Goal: Transaction & Acquisition: Purchase product/service

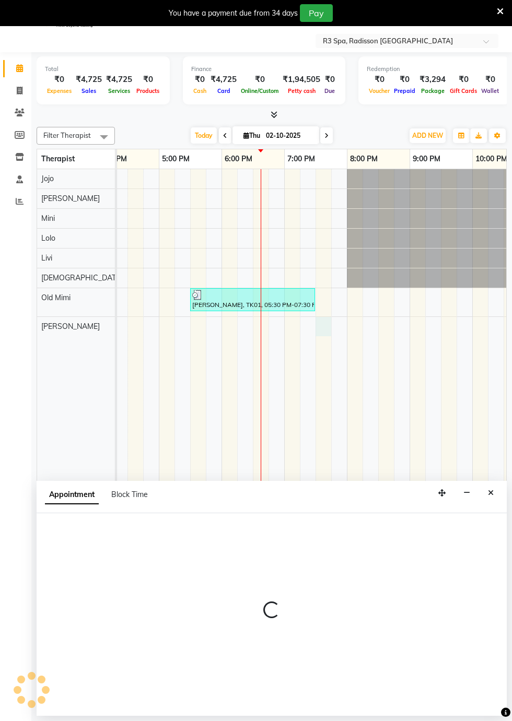
select select "92498"
select select "tentative"
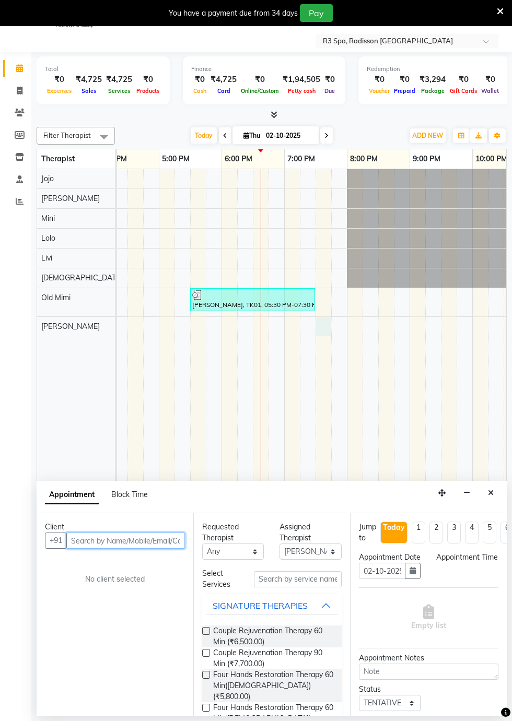
select select "1170"
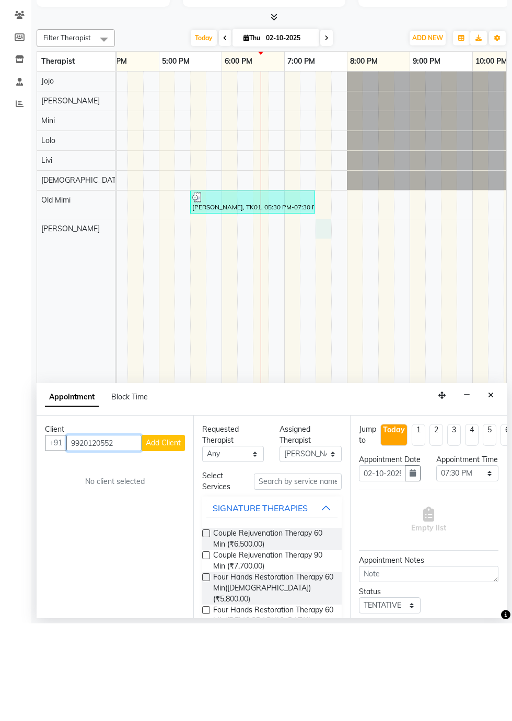
scroll to position [25, 0]
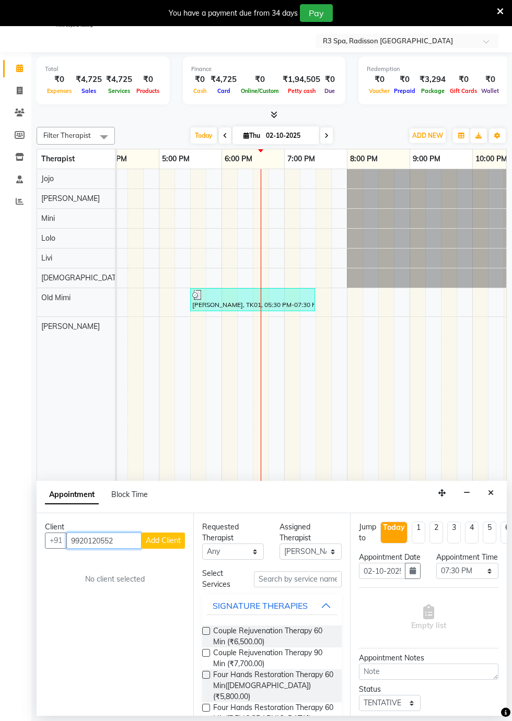
type input "9920120552"
click at [161, 538] on span "Add Client" at bounding box center [163, 540] width 35 height 9
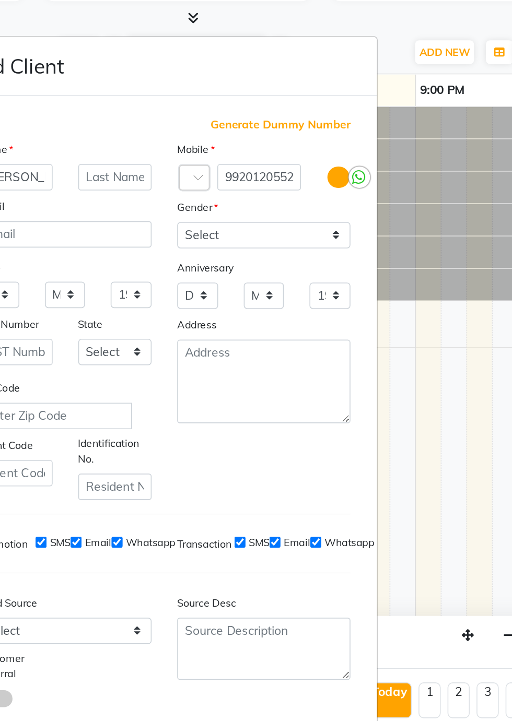
type input "[PERSON_NAME]"
click at [359, 256] on select "Select [DEMOGRAPHIC_DATA] [DEMOGRAPHIC_DATA] Other Prefer Not To Say" at bounding box center [317, 248] width 106 height 16
select select "[DEMOGRAPHIC_DATA]"
click at [264, 256] on select "Select [DEMOGRAPHIC_DATA] [DEMOGRAPHIC_DATA] Other Prefer Not To Say" at bounding box center [317, 248] width 106 height 16
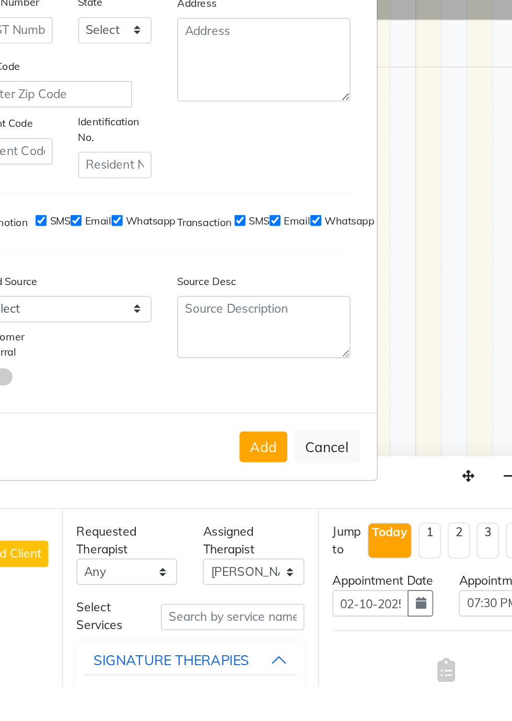
scroll to position [5, 0]
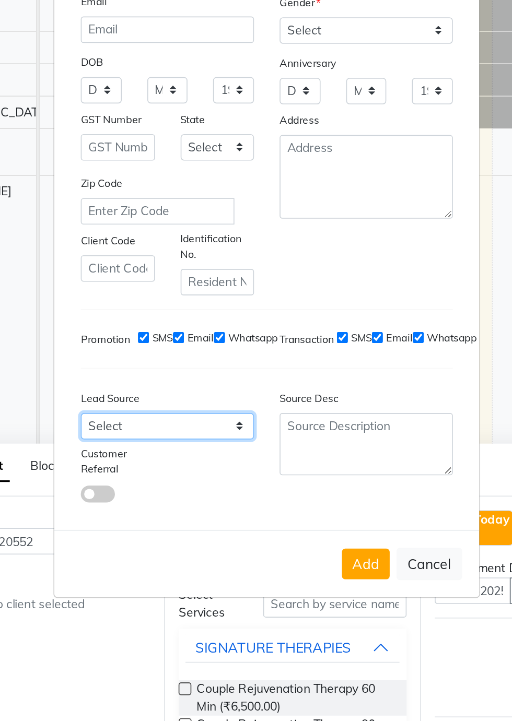
click at [236, 498] on select "Select Walk-in Referral Internet Friend Word of Mouth Advertisement Facebook Ju…" at bounding box center [195, 490] width 106 height 16
select select "56377"
click at [142, 498] on select "Select Walk-in Referral Internet Friend Word of Mouth Advertisement Facebook Ju…" at bounding box center [195, 490] width 106 height 16
click at [314, 584] on button "Add" at bounding box center [316, 574] width 29 height 19
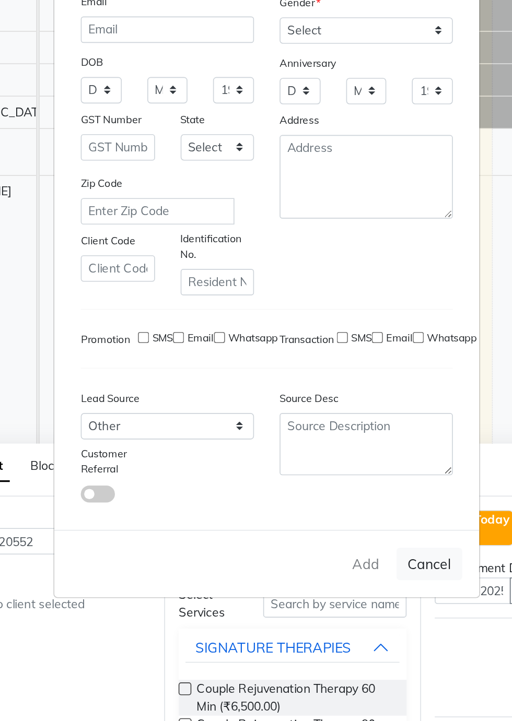
type input "99******52"
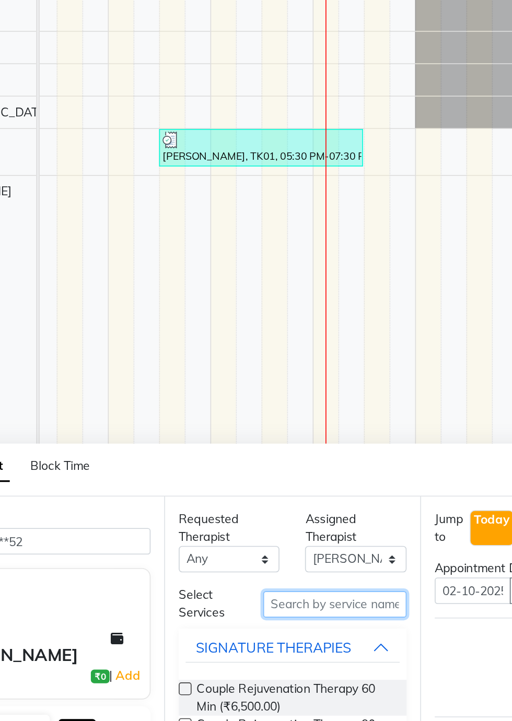
click at [270, 600] on input "text" at bounding box center [298, 599] width 88 height 16
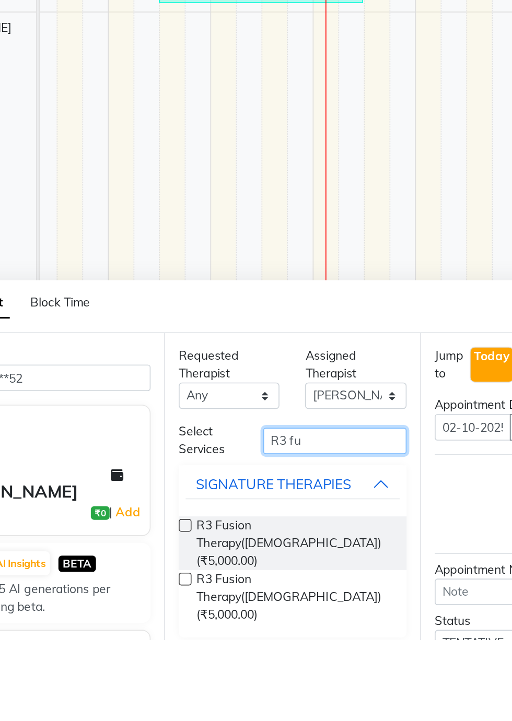
scroll to position [5, 0]
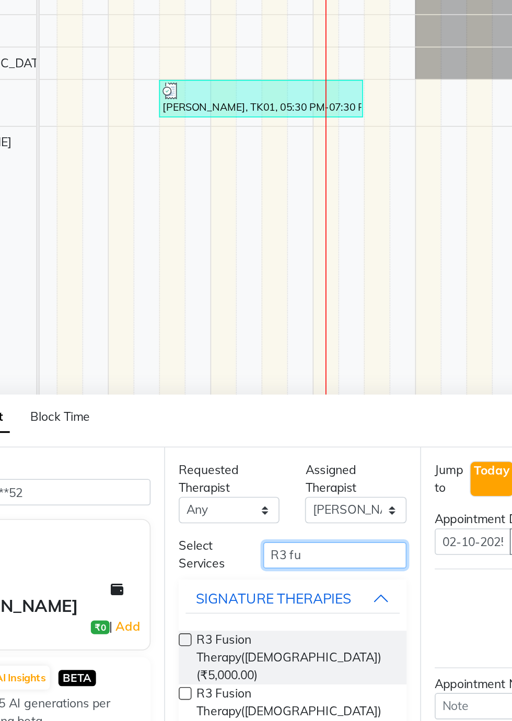
type input "R3 fu"
click at [246, 659] on span "R3 Fusion Therapy([DEMOGRAPHIC_DATA]) (₹5,000.00)" at bounding box center [273, 662] width 120 height 33
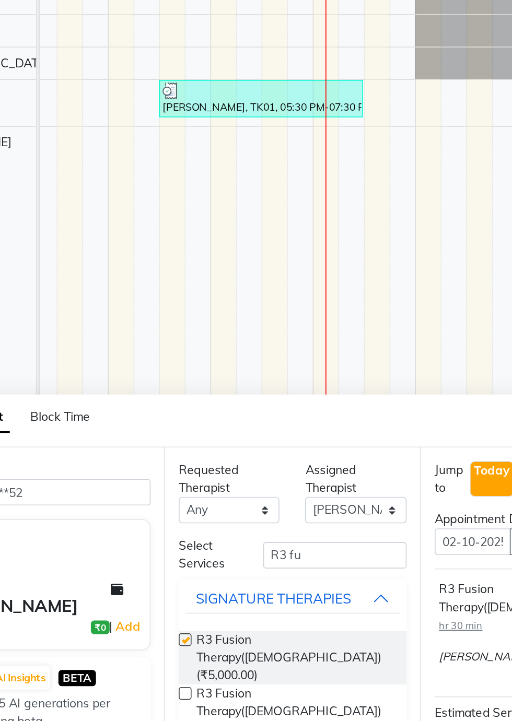
checkbox input "false"
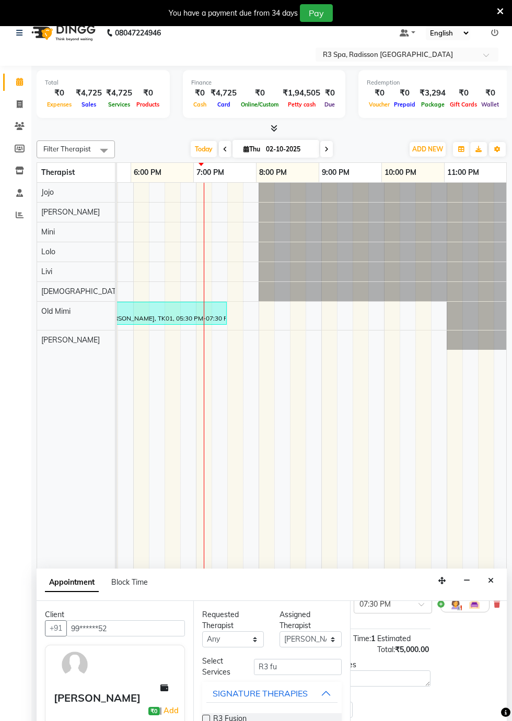
scroll to position [0, 673]
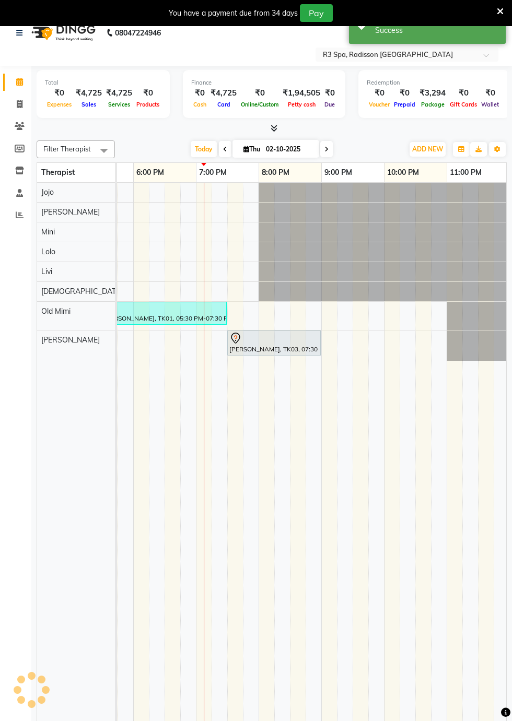
scroll to position [0, 0]
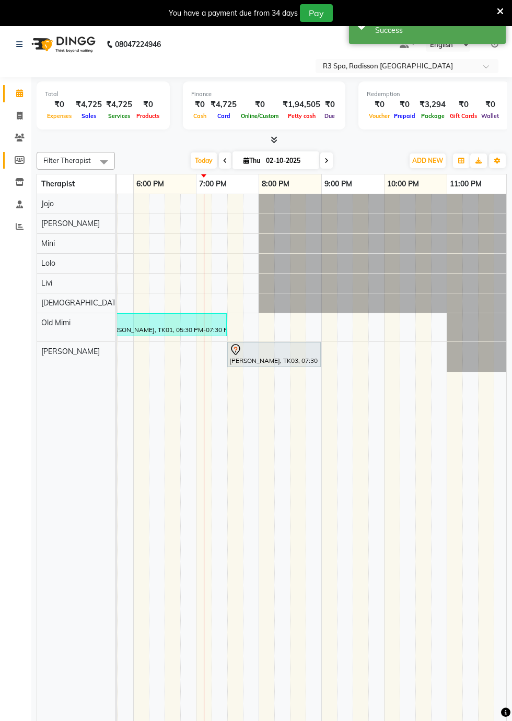
click at [21, 157] on icon at bounding box center [20, 160] width 10 height 8
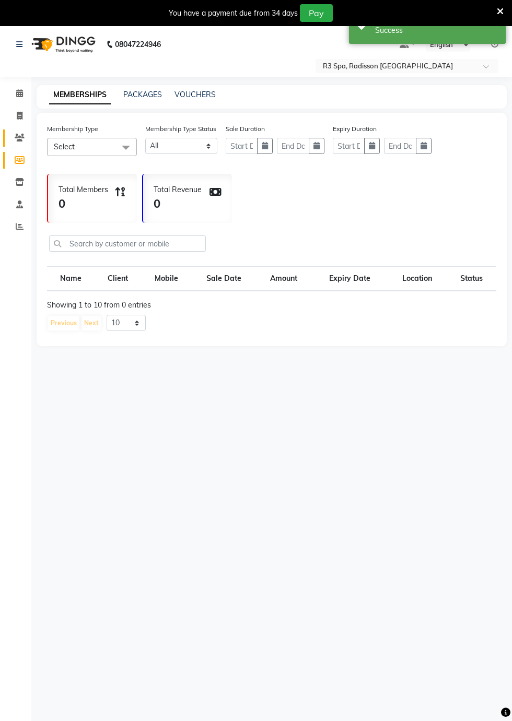
click at [23, 140] on icon at bounding box center [20, 138] width 10 height 8
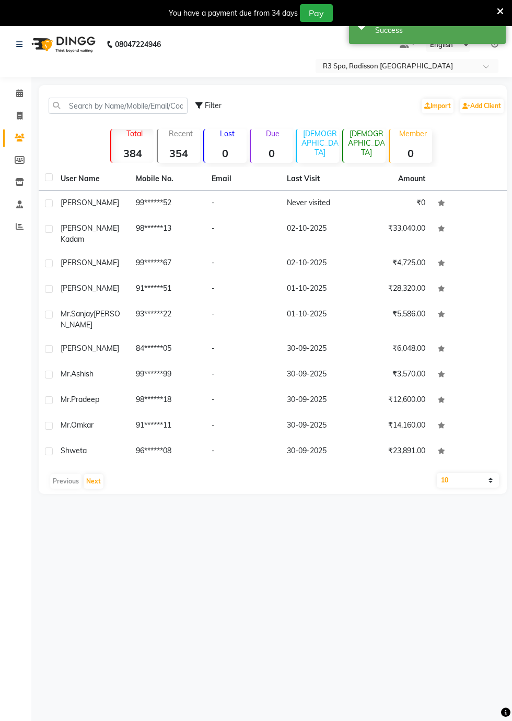
click at [93, 213] on td "[PERSON_NAME]" at bounding box center [91, 204] width 75 height 26
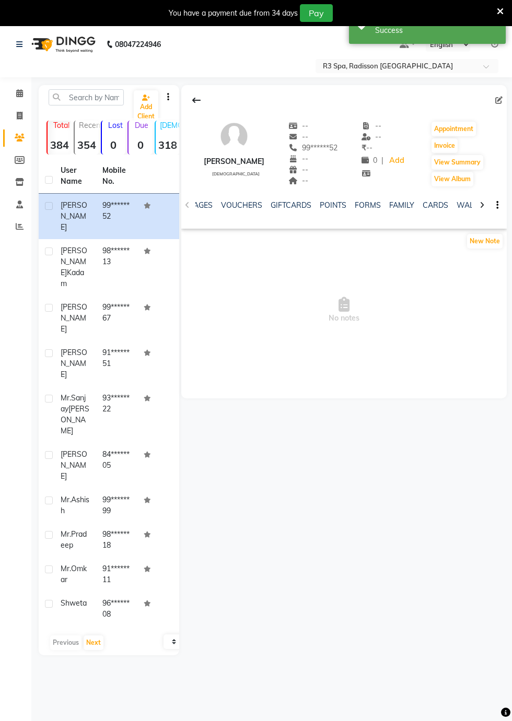
scroll to position [0, 385]
click at [348, 204] on link "FORMS" at bounding box center [351, 204] width 26 height 9
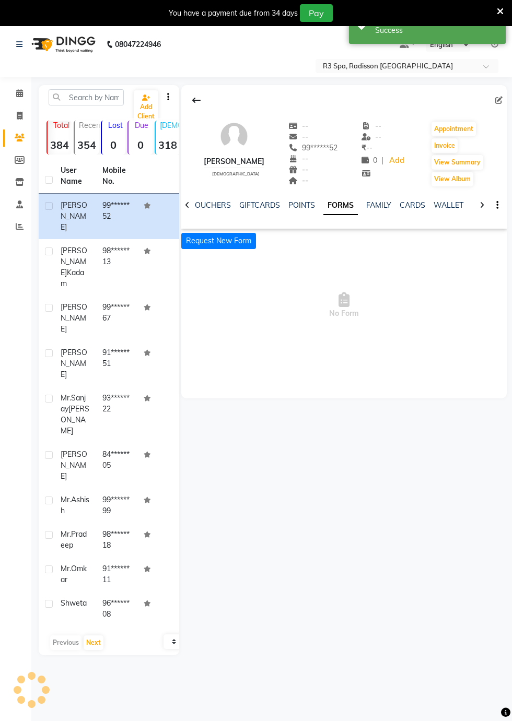
scroll to position [0, 298]
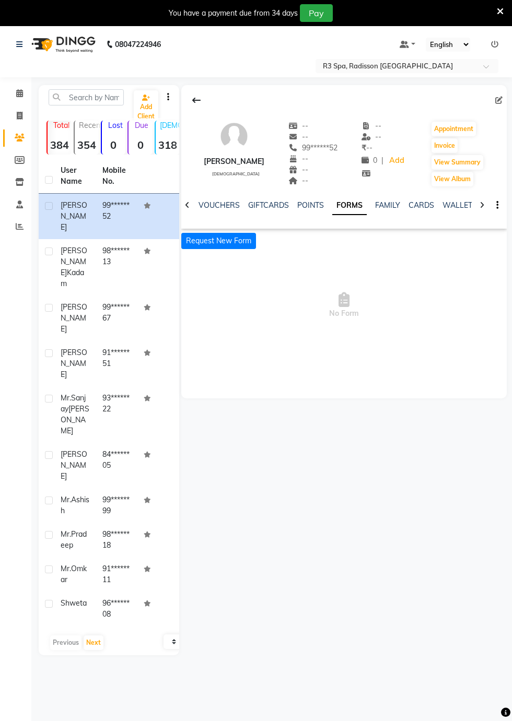
click at [221, 240] on button "Request New Form" at bounding box center [218, 241] width 75 height 16
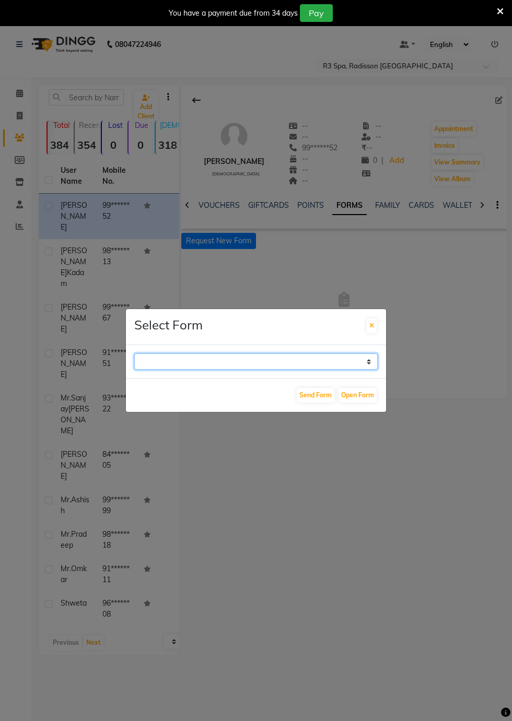
click at [373, 370] on select "GUEST FEEDBACK FORM HEALTH ASSESSMENT FORM" at bounding box center [255, 361] width 243 height 16
select select "204"
click at [134, 370] on select "GUEST FEEDBACK FORM HEALTH ASSESSMENT FORM" at bounding box center [255, 361] width 243 height 16
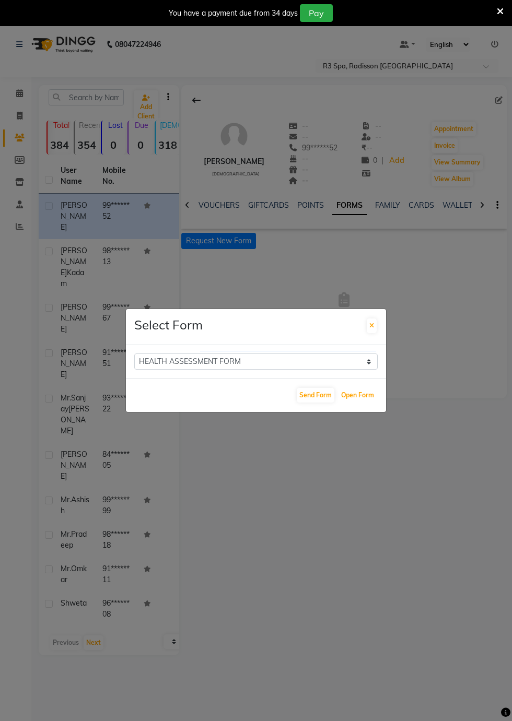
click at [362, 402] on button "Open Form" at bounding box center [357, 395] width 38 height 15
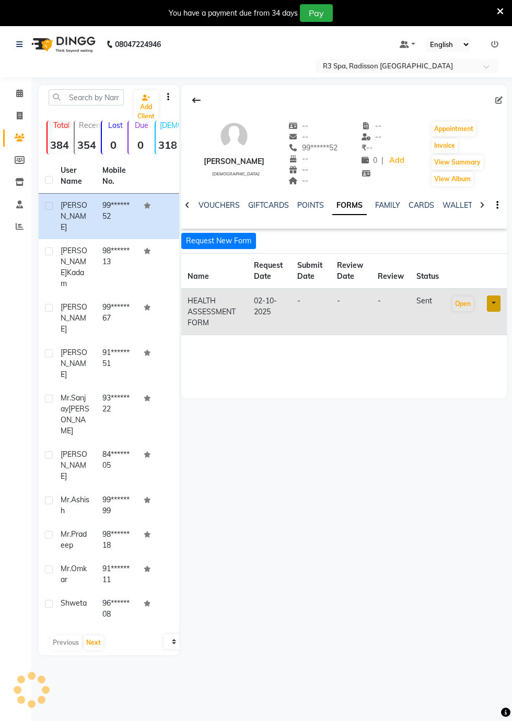
select select
click at [9, 96] on link "Calendar" at bounding box center [15, 93] width 25 height 17
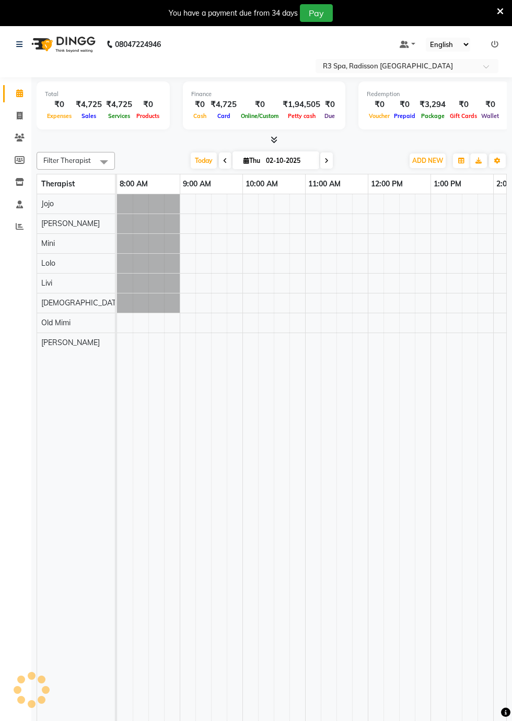
click at [19, 94] on icon at bounding box center [19, 93] width 7 height 8
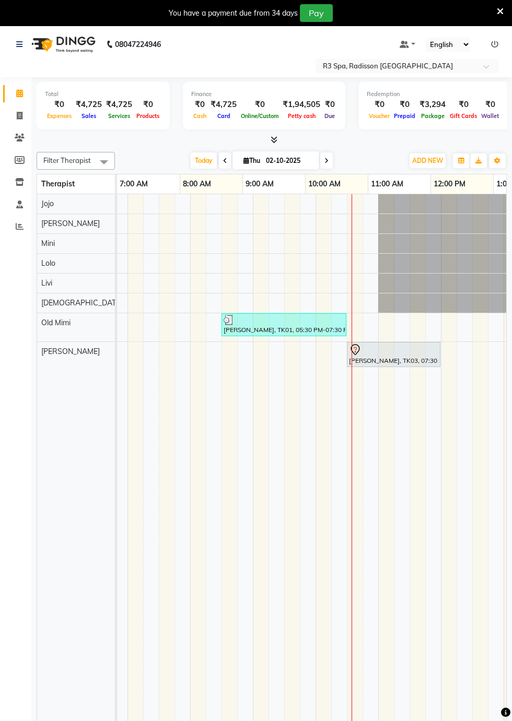
scroll to position [0, 553]
click at [91, 226] on div "[PERSON_NAME]" at bounding box center [76, 223] width 78 height 19
click at [19, 116] on icon at bounding box center [20, 116] width 6 height 8
select select "service"
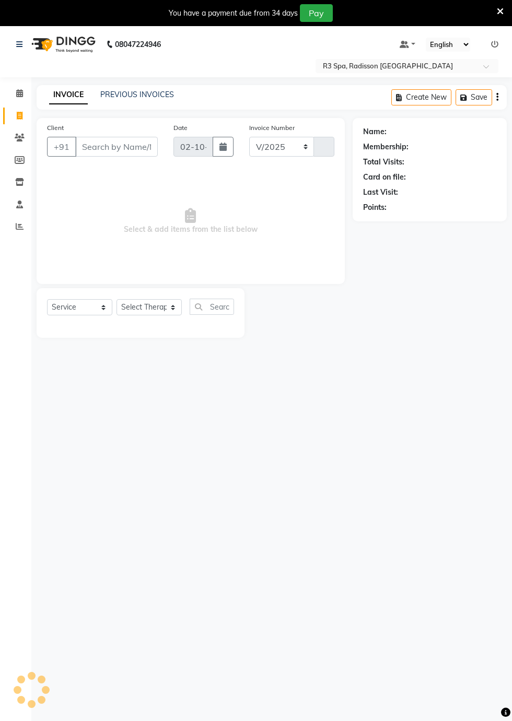
select select "8678"
type input "0538"
type input "7506269168"
click at [138, 147] on span "Add Client" at bounding box center [130, 146] width 41 height 10
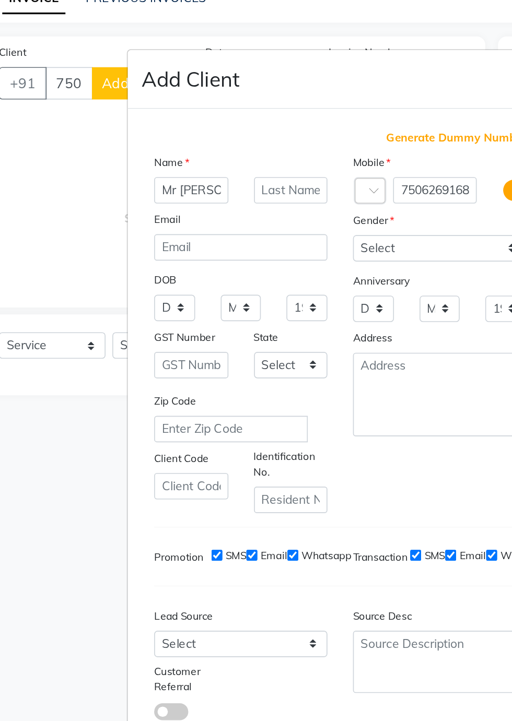
scroll to position [0, 1]
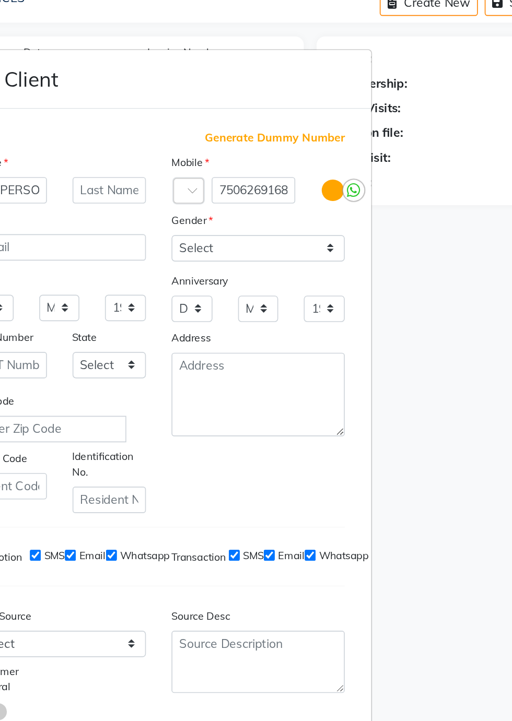
type input "Mr [PERSON_NAME]"
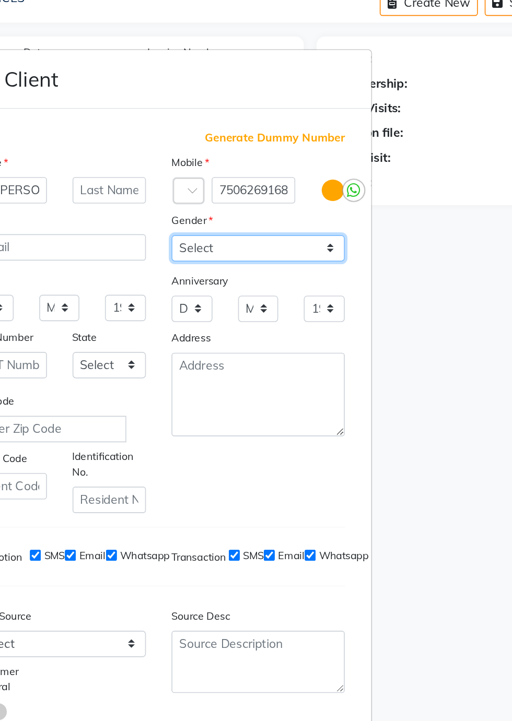
click at [353, 256] on select "Select [DEMOGRAPHIC_DATA] [DEMOGRAPHIC_DATA] Other Prefer Not To Say" at bounding box center [317, 248] width 106 height 16
select select "[DEMOGRAPHIC_DATA]"
click at [264, 256] on select "Select [DEMOGRAPHIC_DATA] [DEMOGRAPHIC_DATA] Other Prefer Not To Say" at bounding box center [317, 248] width 106 height 16
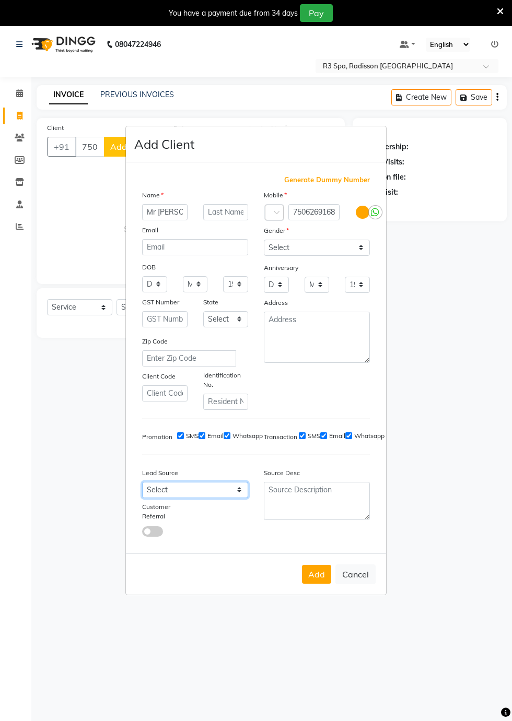
click at [235, 498] on select "Select Walk-in Referral Internet Friend Word of Mouth Advertisement Facebook Ju…" at bounding box center [195, 490] width 106 height 16
select select "56368"
click at [142, 498] on select "Select Walk-in Referral Internet Friend Word of Mouth Advertisement Facebook Ju…" at bounding box center [195, 490] width 106 height 16
click at [316, 584] on button "Add" at bounding box center [316, 574] width 29 height 19
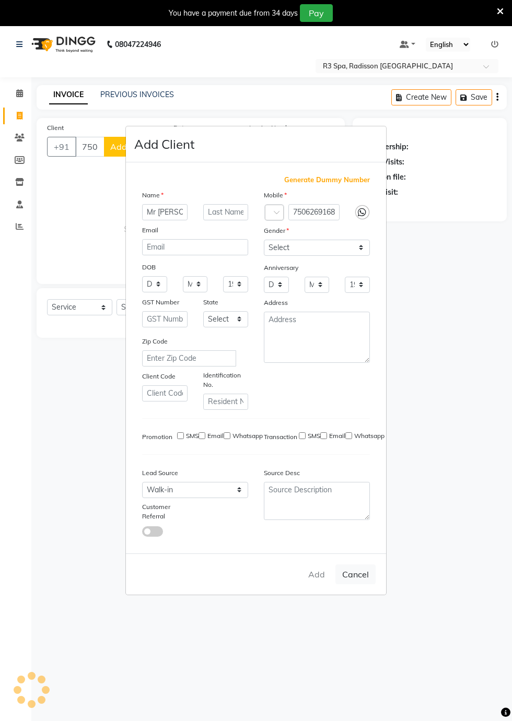
type input "75******68"
select select
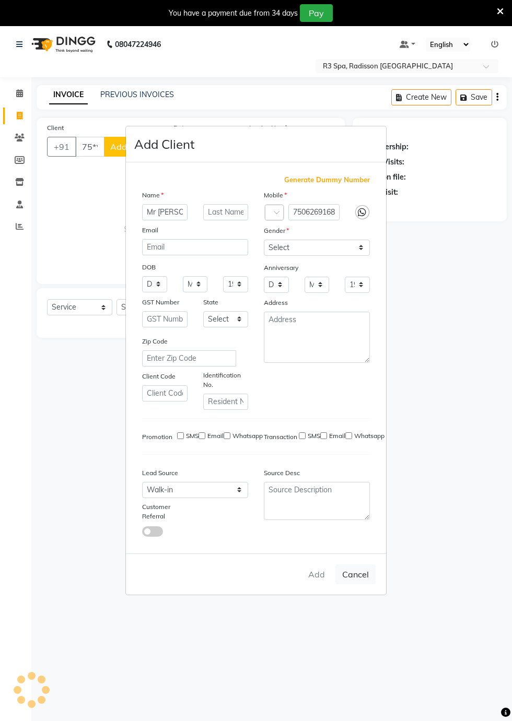
select select
checkbox input "false"
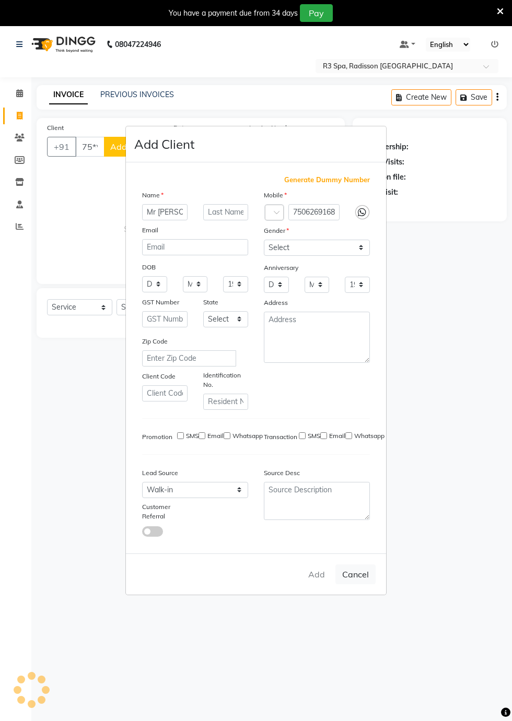
checkbox input "false"
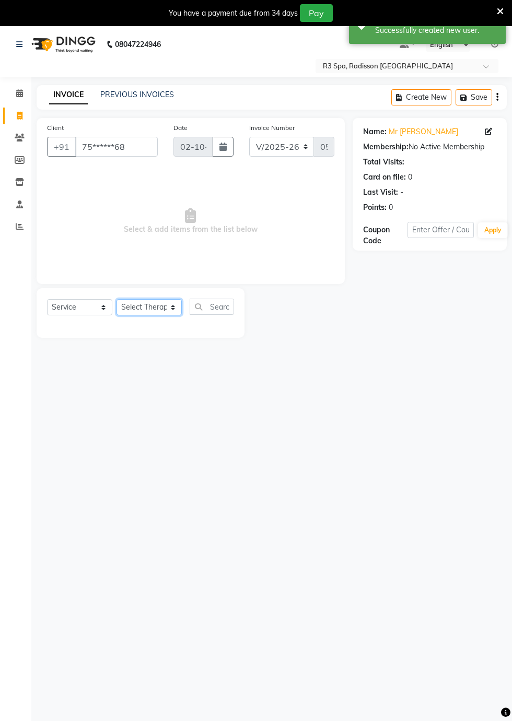
click at [165, 310] on select "Select Therapist [PERSON_NAME] [PERSON_NAME] [PERSON_NAME] Messiah Mini Old [PE…" at bounding box center [148, 307] width 65 height 16
select select "87567"
click at [116, 299] on select "Select Therapist [PERSON_NAME] [PERSON_NAME] [PERSON_NAME] Messiah Mini Old [PE…" at bounding box center [148, 307] width 65 height 16
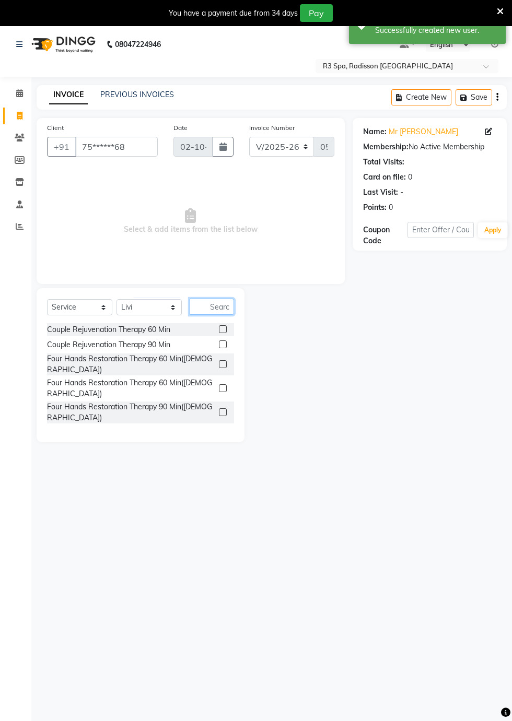
click at [220, 309] on input "text" at bounding box center [212, 307] width 44 height 16
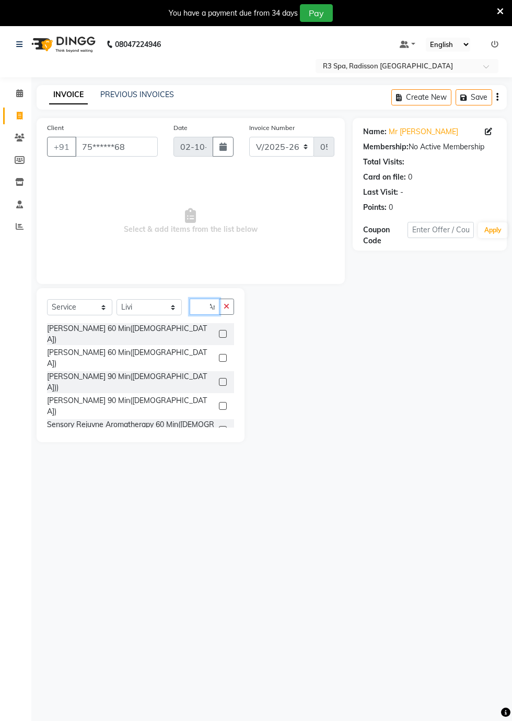
type input "Ar"
click at [171, 347] on div "[PERSON_NAME] 60 Min([DEMOGRAPHIC_DATA])" at bounding box center [131, 358] width 168 height 22
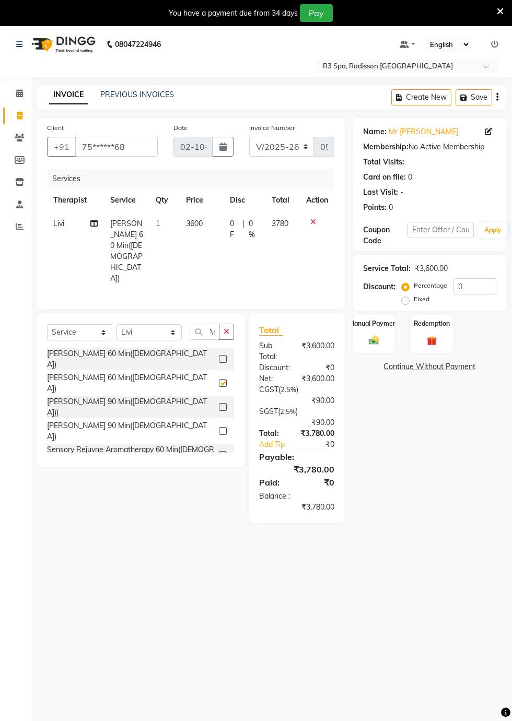
checkbox input "false"
click at [312, 221] on icon at bounding box center [313, 221] width 6 height 7
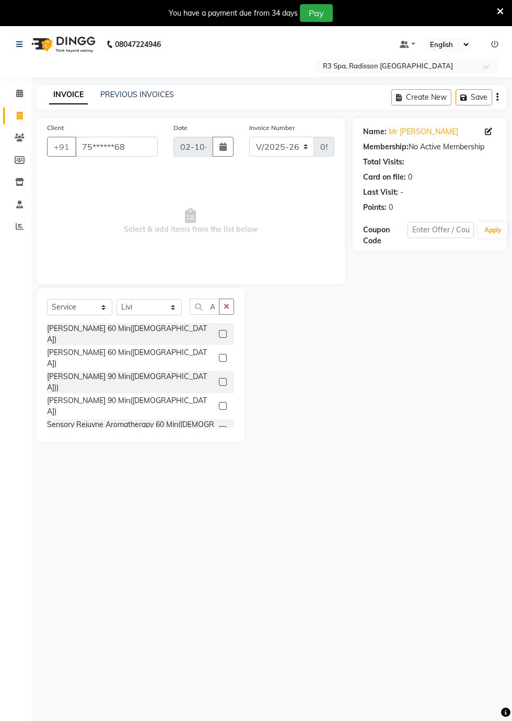
click at [183, 332] on div "[PERSON_NAME] 60 Min([DEMOGRAPHIC_DATA])" at bounding box center [140, 334] width 187 height 22
click at [219, 330] on label at bounding box center [223, 334] width 8 height 8
click at [219, 331] on input "checkbox" at bounding box center [222, 334] width 7 height 7
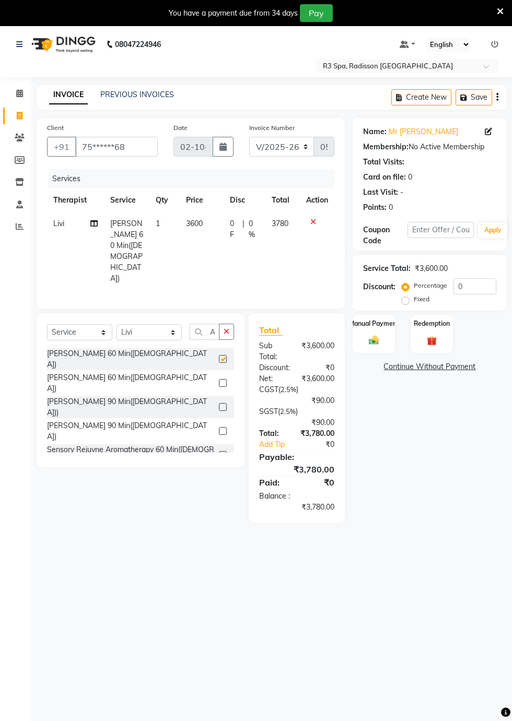
checkbox input "false"
click at [374, 335] on img at bounding box center [373, 340] width 16 height 11
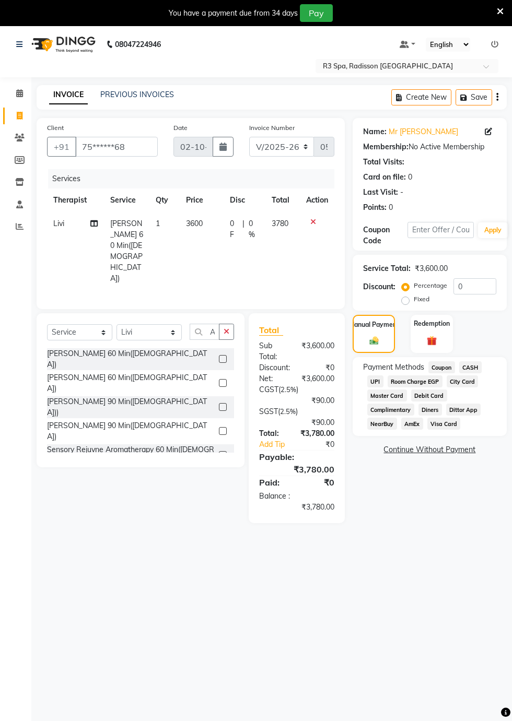
click at [427, 427] on span "Visa Card" at bounding box center [443, 424] width 33 height 12
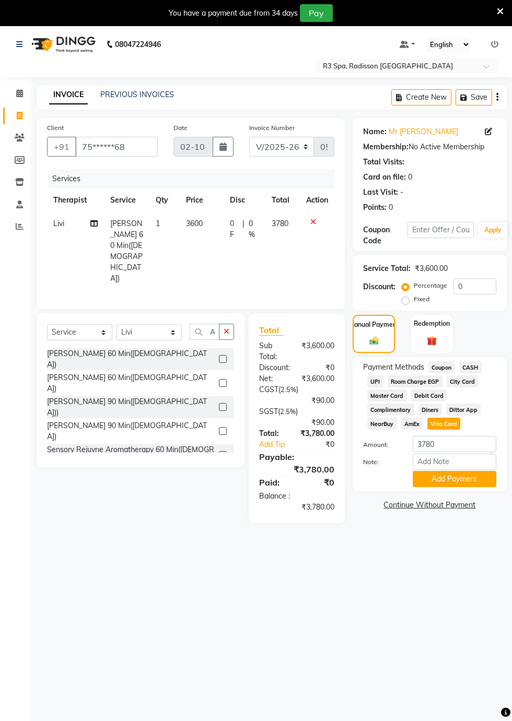
click at [464, 481] on button "Add Payment" at bounding box center [454, 479] width 84 height 16
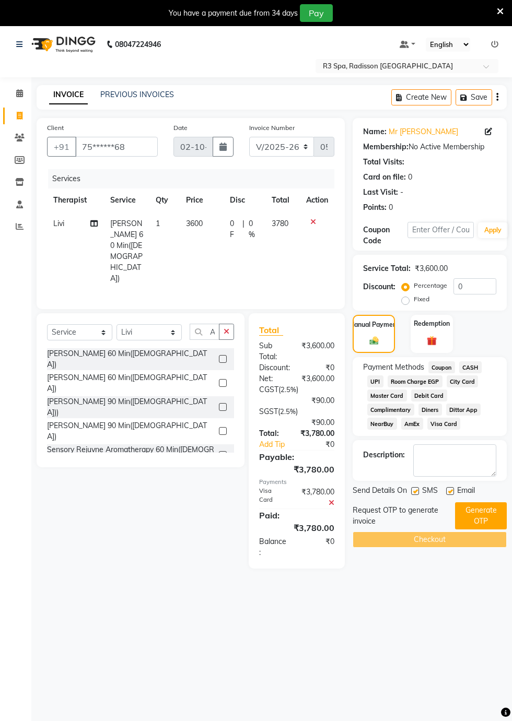
click at [312, 221] on icon at bounding box center [313, 221] width 6 height 7
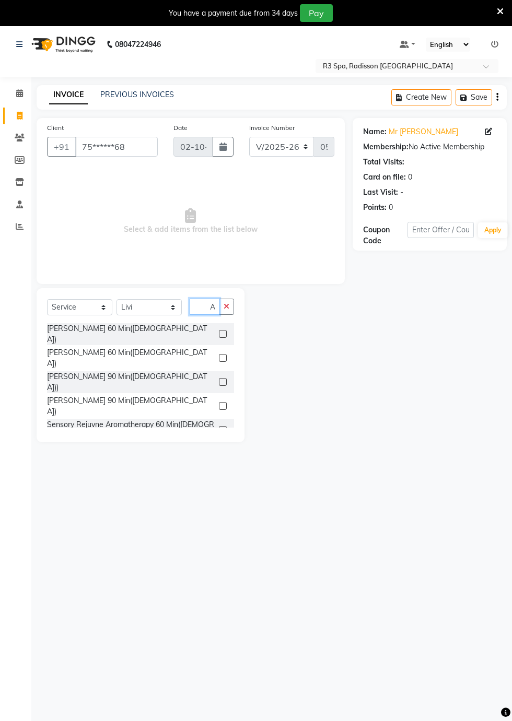
click at [212, 306] on input "Ar" at bounding box center [205, 307] width 30 height 16
click at [224, 306] on icon "button" at bounding box center [226, 306] width 6 height 7
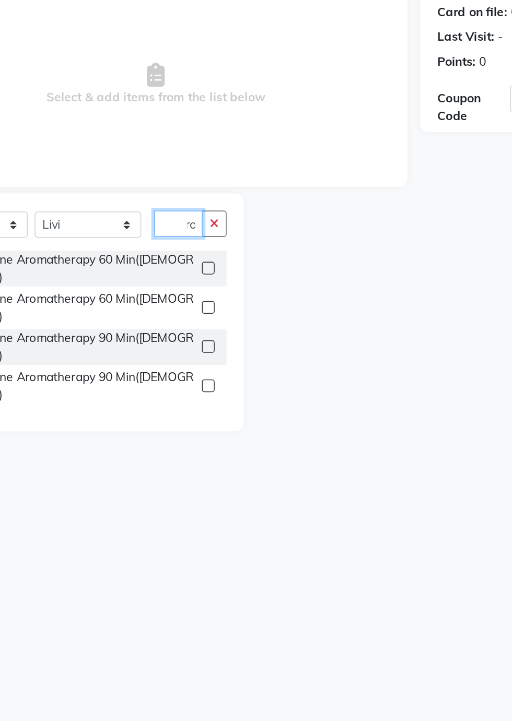
scroll to position [0, 13]
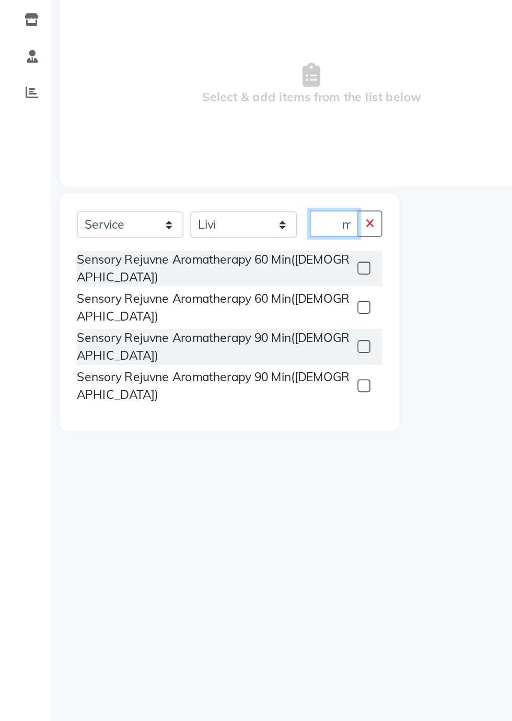
type input "Arom"
click at [199, 329] on div "Sensory Rejuvne Aromatherapy 60 Min([DEMOGRAPHIC_DATA])" at bounding box center [131, 334] width 168 height 22
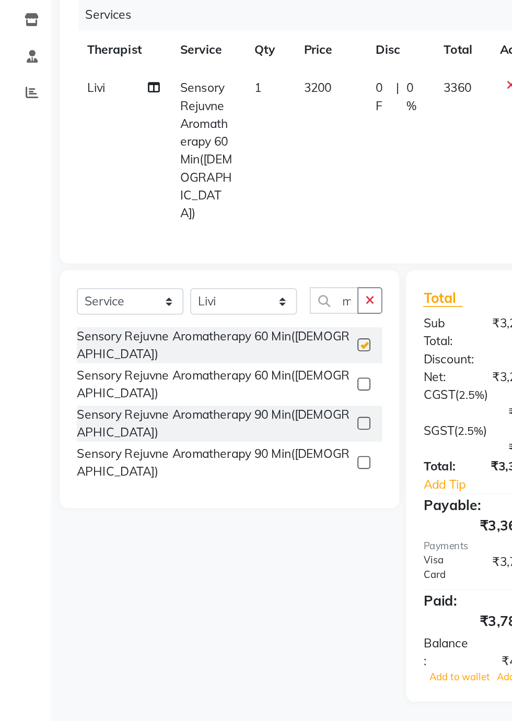
checkbox input "false"
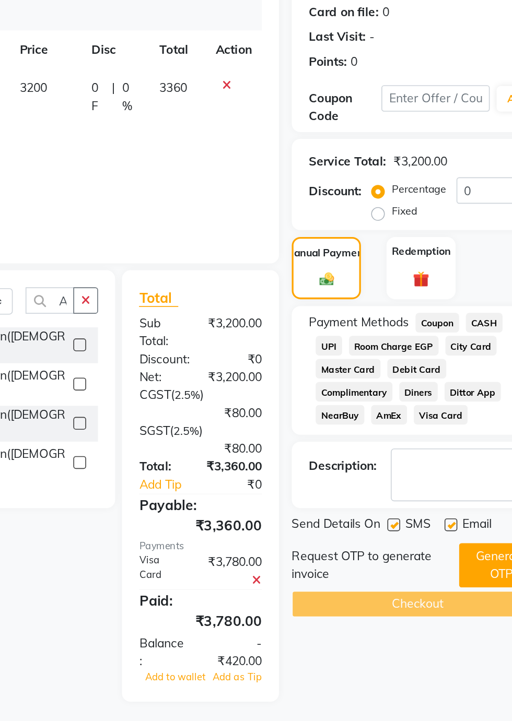
click at [331, 521] on icon at bounding box center [331, 524] width 6 height 7
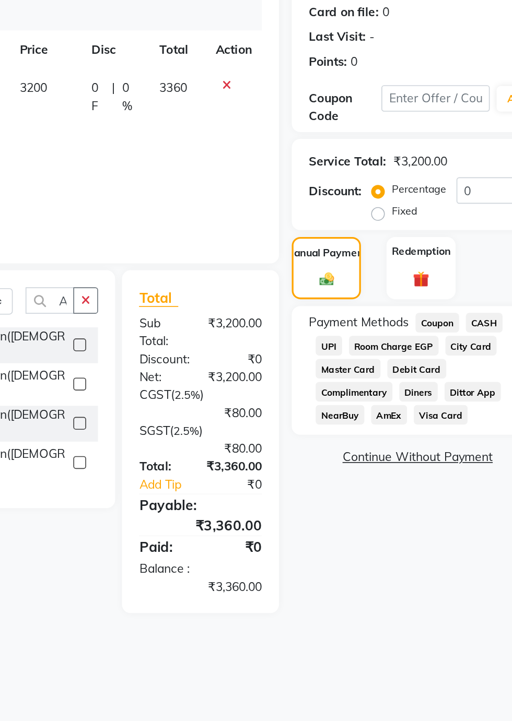
click at [427, 424] on span "Visa Card" at bounding box center [443, 424] width 33 height 12
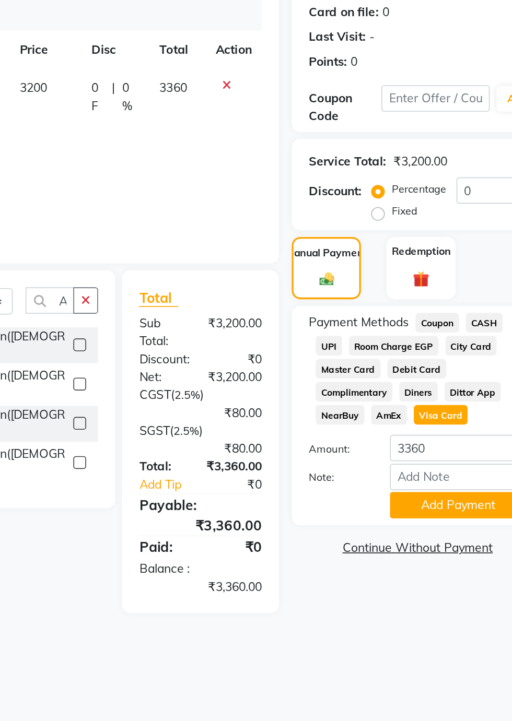
click at [474, 481] on button "Add Payment" at bounding box center [454, 479] width 84 height 16
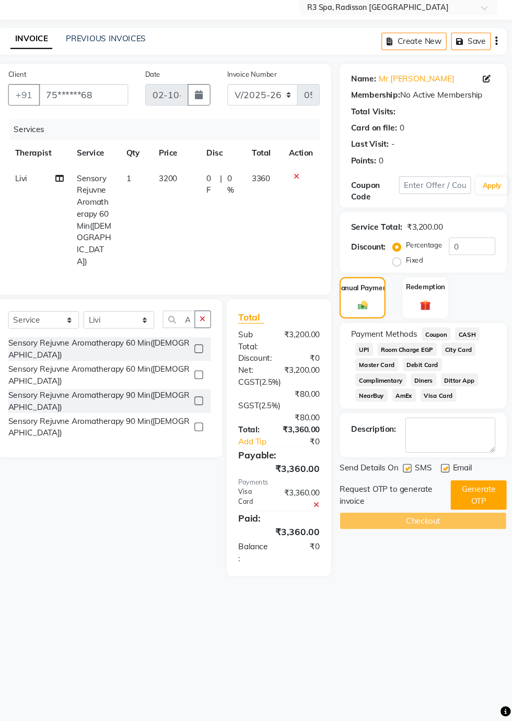
click at [483, 508] on button "Generate OTP" at bounding box center [481, 512] width 52 height 27
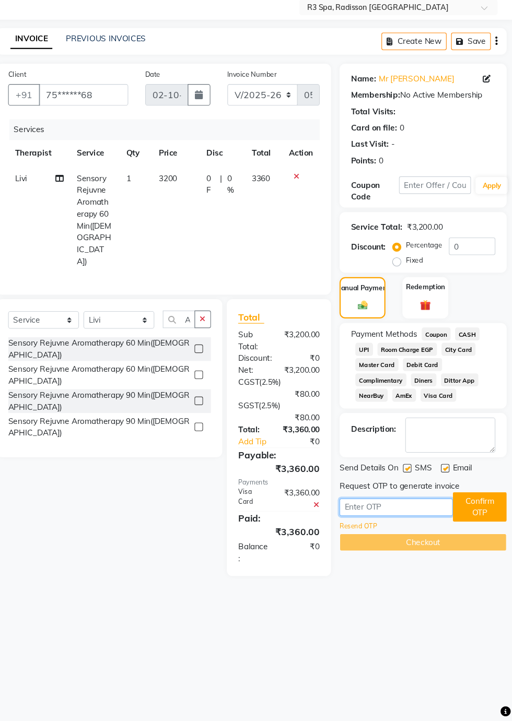
click at [390, 526] on input "text" at bounding box center [404, 524] width 104 height 16
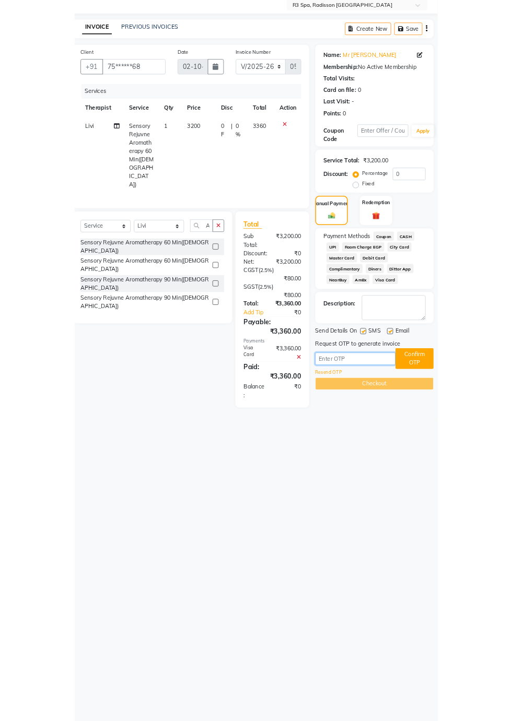
scroll to position [3, 0]
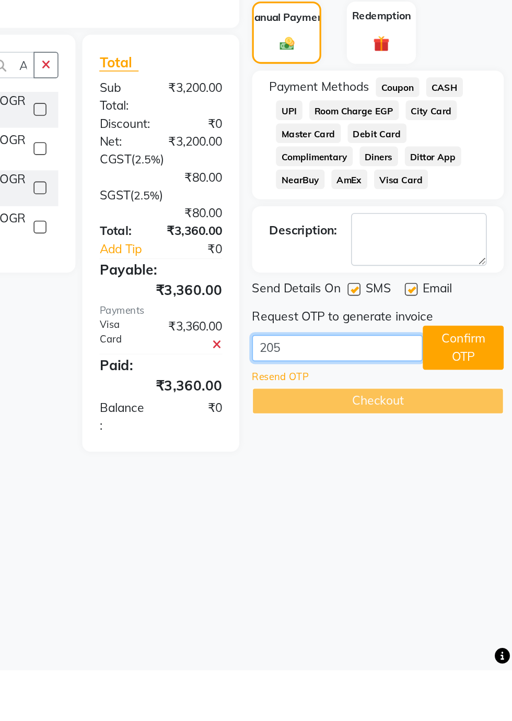
type input "2056"
click at [481, 536] on button "Confirm OTP" at bounding box center [482, 523] width 50 height 27
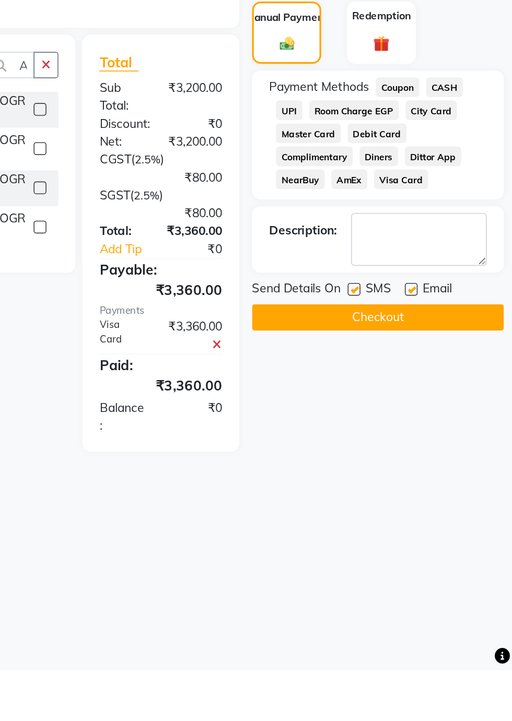
scroll to position [3, 0]
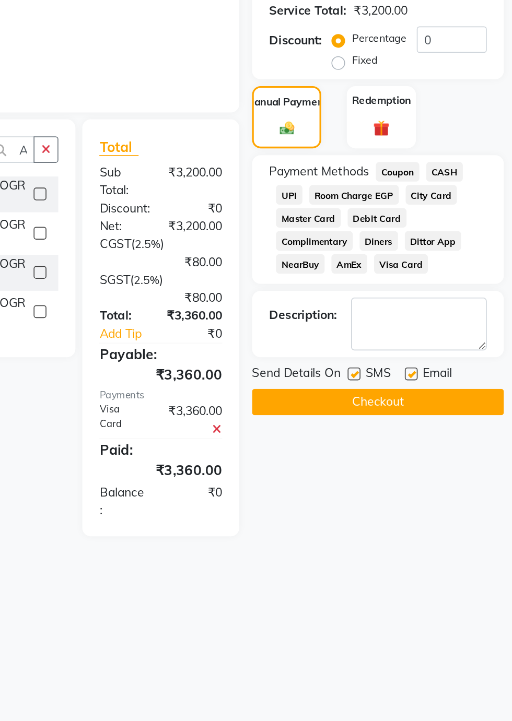
click at [450, 507] on button "Checkout" at bounding box center [429, 506] width 154 height 16
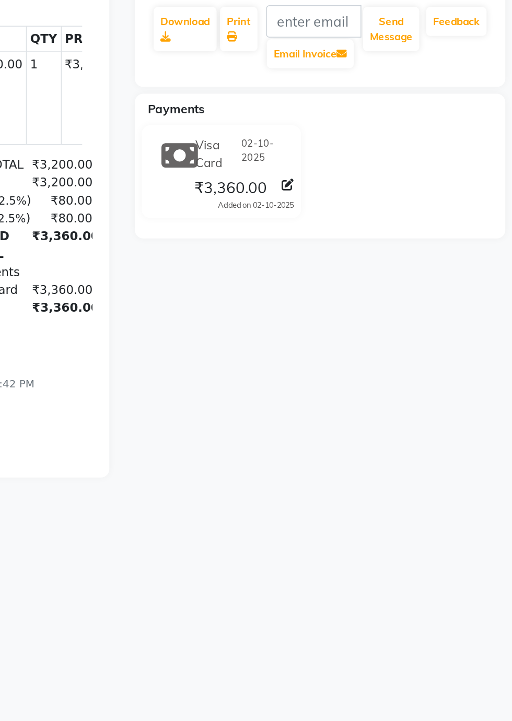
scroll to position [22, 0]
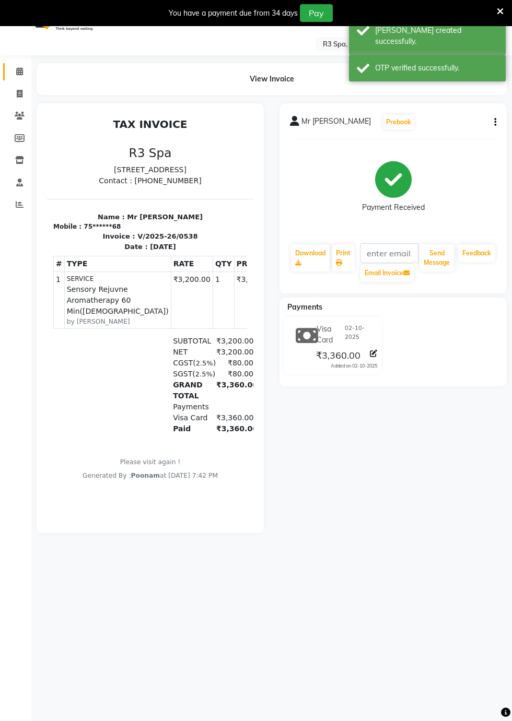
click at [17, 75] on icon at bounding box center [19, 71] width 7 height 8
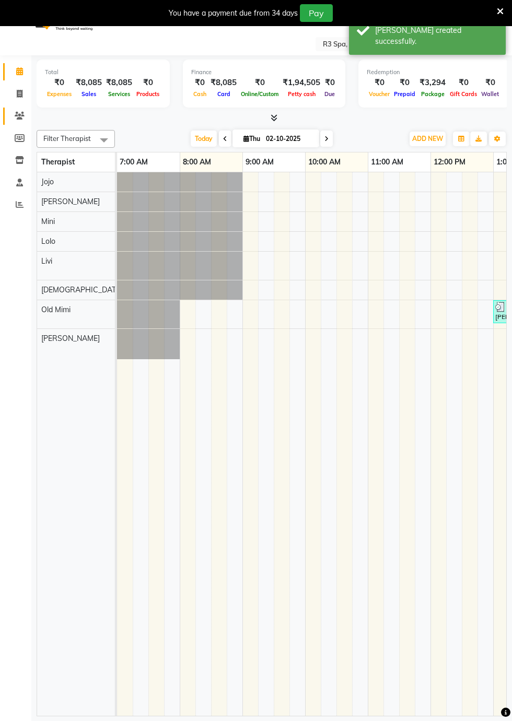
click at [19, 116] on icon at bounding box center [20, 116] width 10 height 8
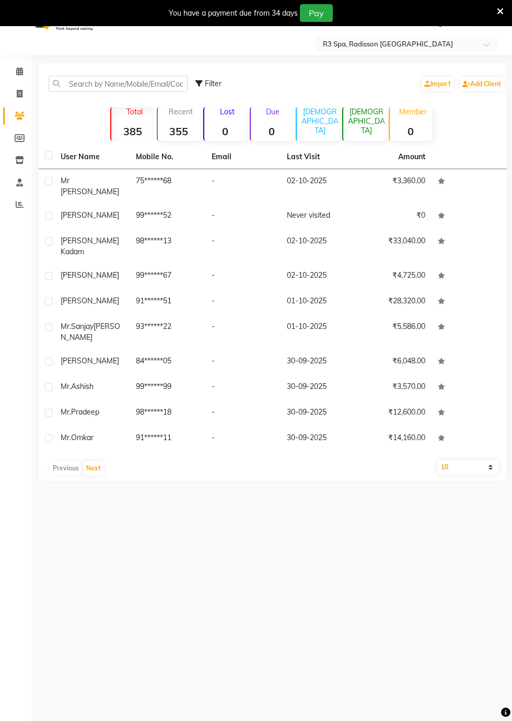
click at [87, 184] on span "Mr [PERSON_NAME]" at bounding box center [90, 186] width 58 height 20
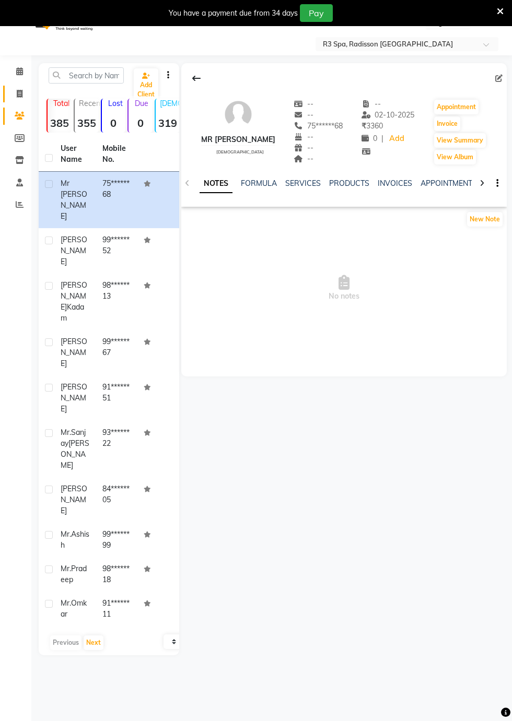
click at [19, 94] on icon at bounding box center [20, 94] width 6 height 8
select select "8678"
select select "service"
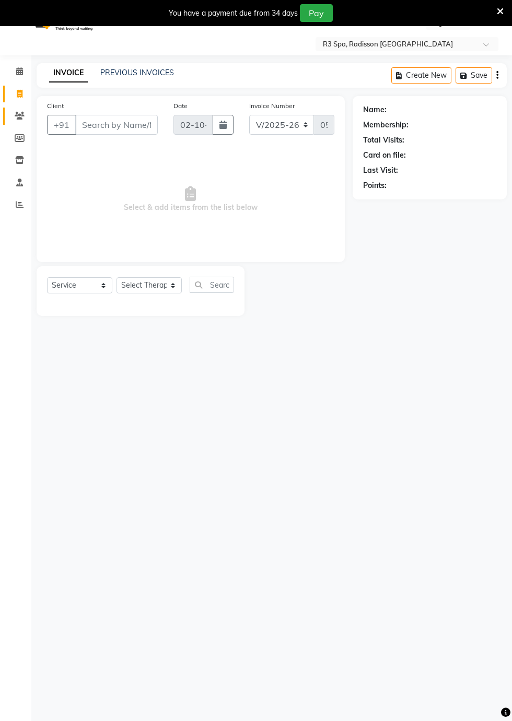
click at [20, 116] on icon at bounding box center [20, 116] width 10 height 8
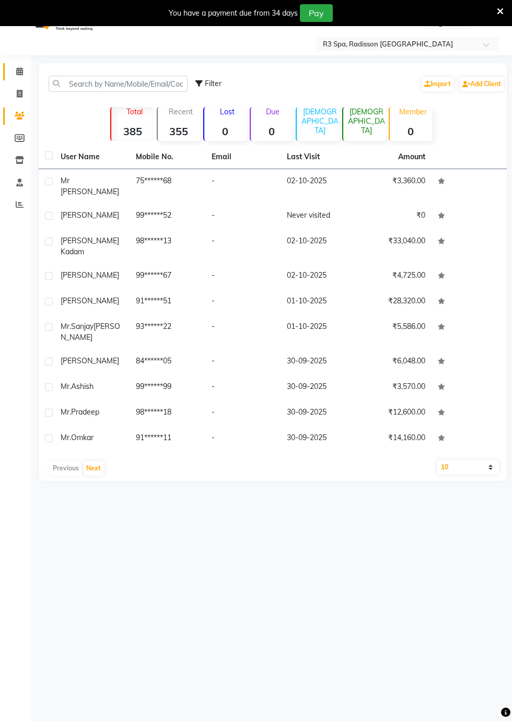
click at [19, 72] on icon at bounding box center [19, 71] width 7 height 8
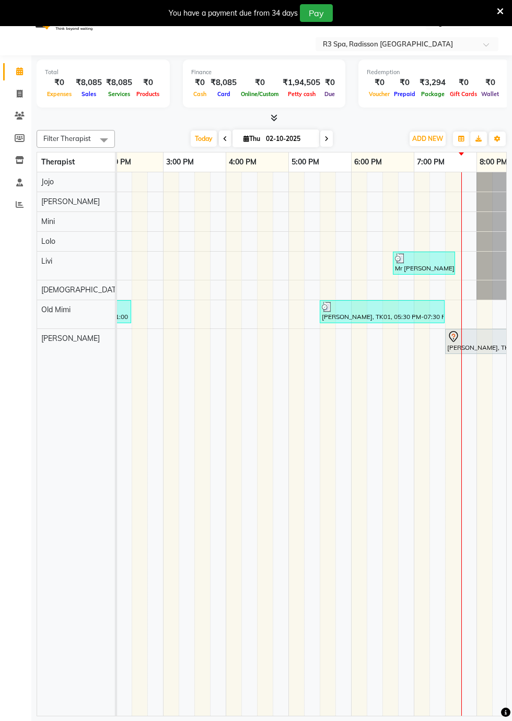
scroll to position [0, 572]
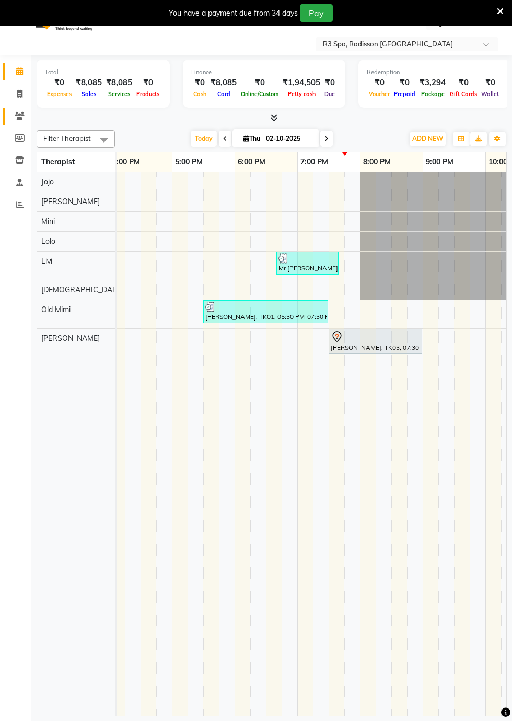
click at [20, 117] on icon at bounding box center [20, 116] width 10 height 8
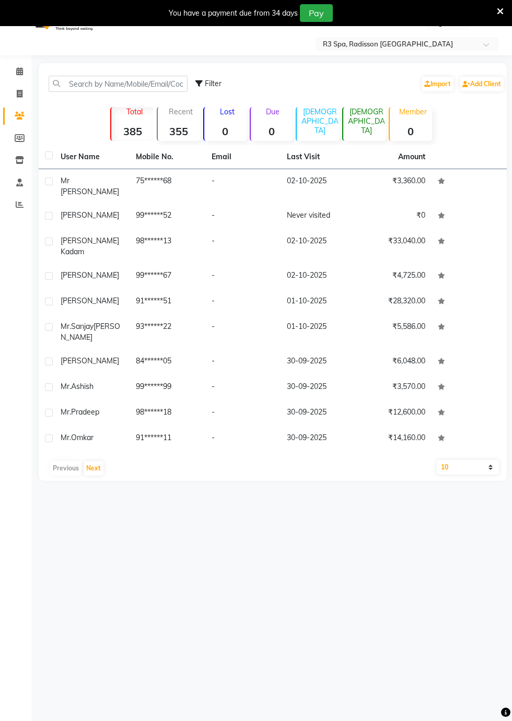
click at [81, 185] on span "Mr [PERSON_NAME]" at bounding box center [90, 186] width 58 height 20
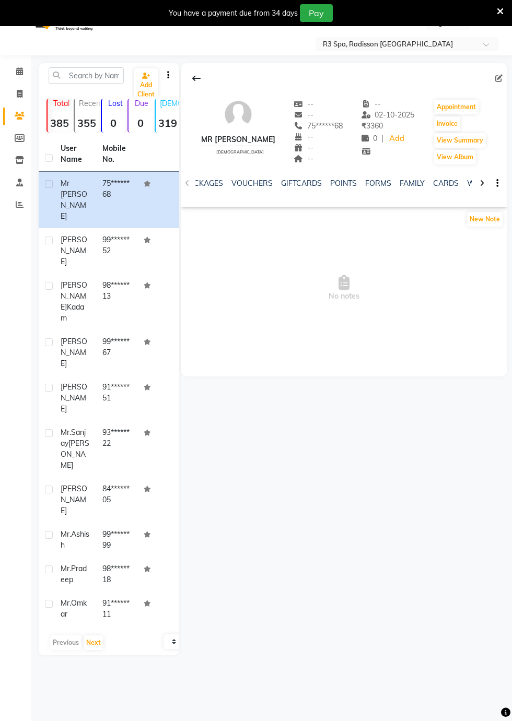
scroll to position [0, 360]
click at [369, 185] on link "FORMS" at bounding box center [375, 183] width 26 height 9
click at [214, 221] on button "Request New Form" at bounding box center [218, 219] width 75 height 16
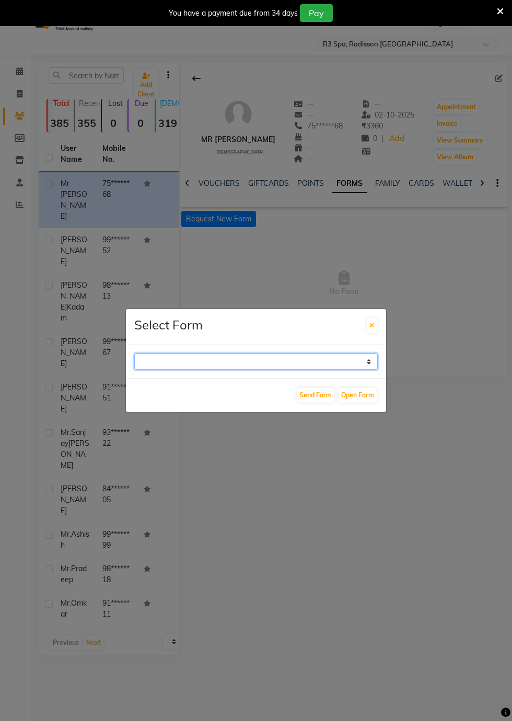
click at [361, 370] on select "GUEST FEEDBACK FORM HEALTH ASSESSMENT FORM" at bounding box center [255, 361] width 243 height 16
select select "204"
click at [134, 370] on select "GUEST FEEDBACK FORM HEALTH ASSESSMENT FORM" at bounding box center [255, 361] width 243 height 16
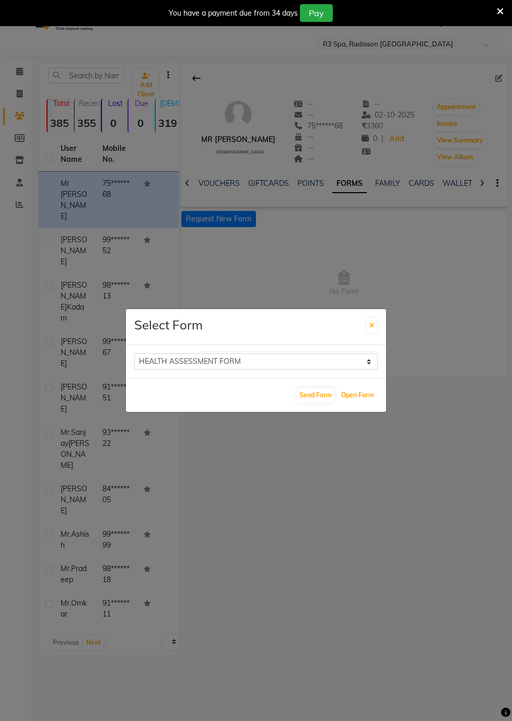
click at [364, 402] on button "Open Form" at bounding box center [357, 395] width 38 height 15
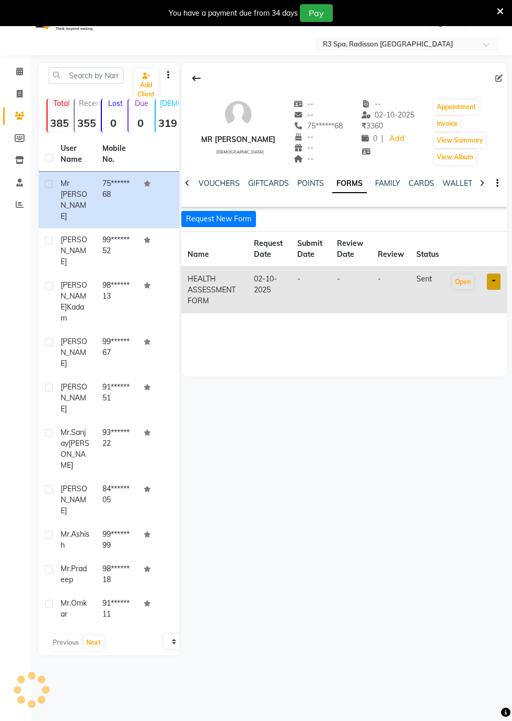
select select
click at [19, 71] on icon at bounding box center [19, 71] width 7 height 8
